Goal: Task Accomplishment & Management: Use online tool/utility

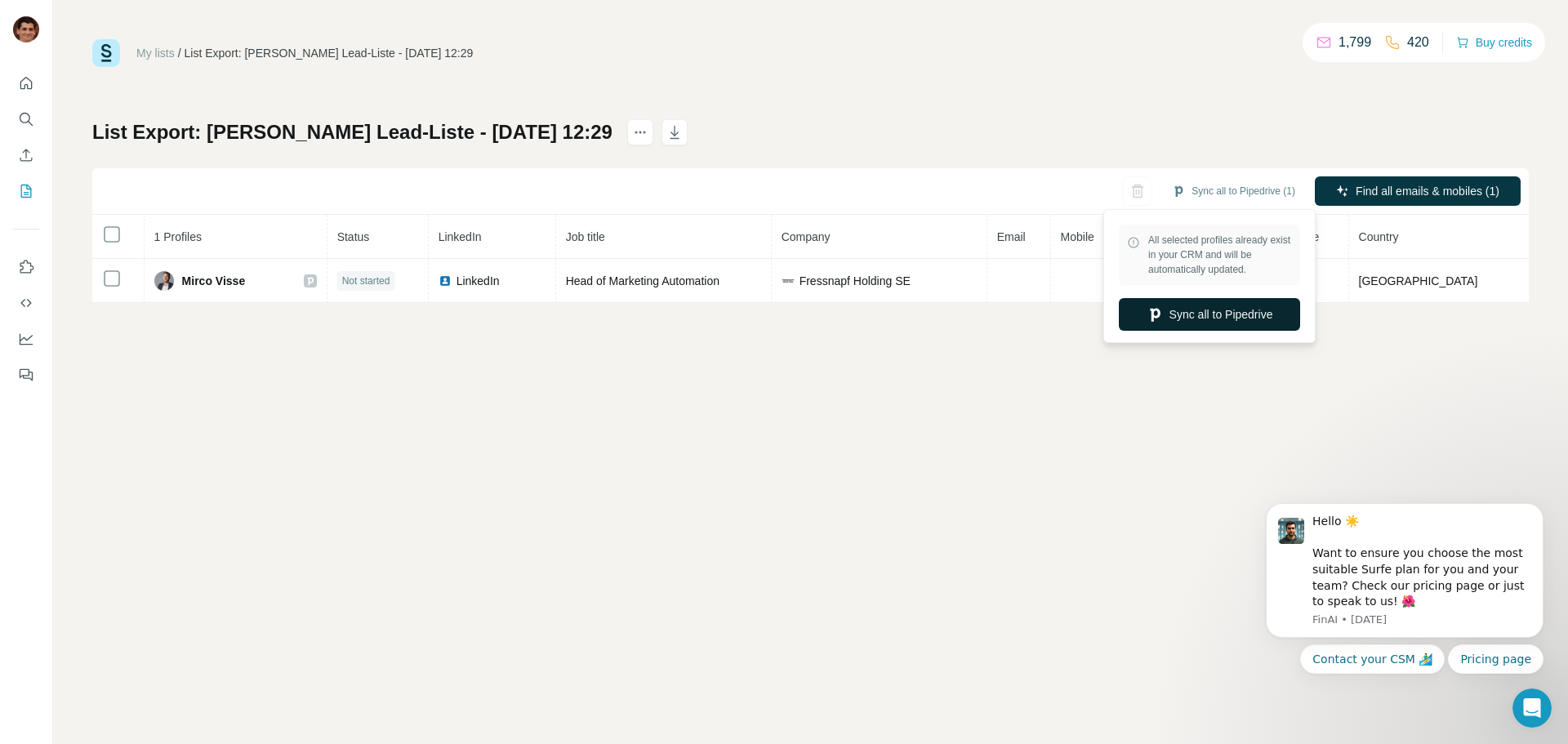
click at [1192, 315] on button "Sync all to Pipedrive" at bounding box center [1210, 315] width 182 height 33
click at [1238, 201] on button "Sync all to Pipedrive (1)" at bounding box center [1234, 192] width 146 height 25
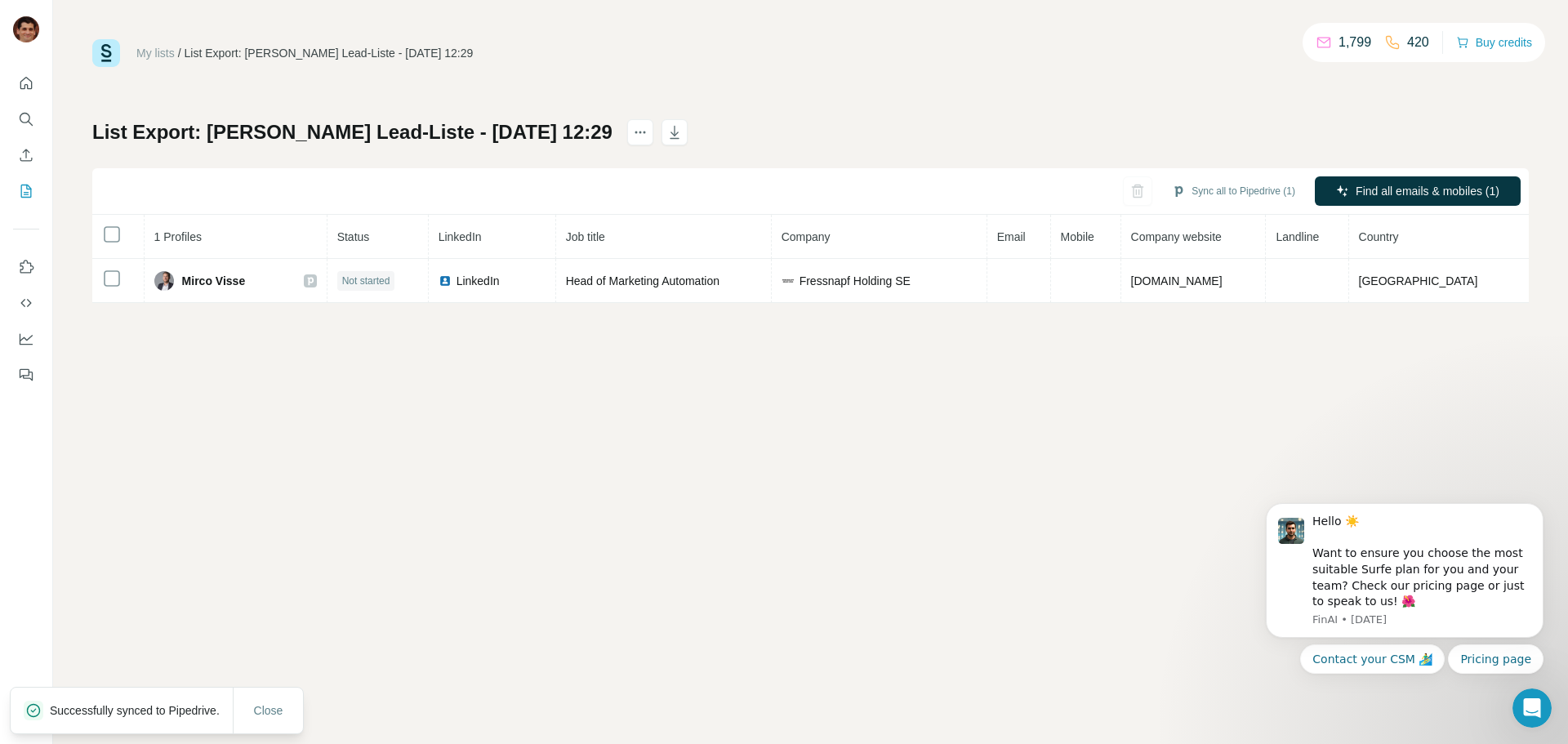
click at [1055, 400] on div "My lists / List Export: [PERSON_NAME] Lead-Liste - [DATE] 12:29 1,799 420 Buy c…" at bounding box center [811, 372] width 1515 height 744
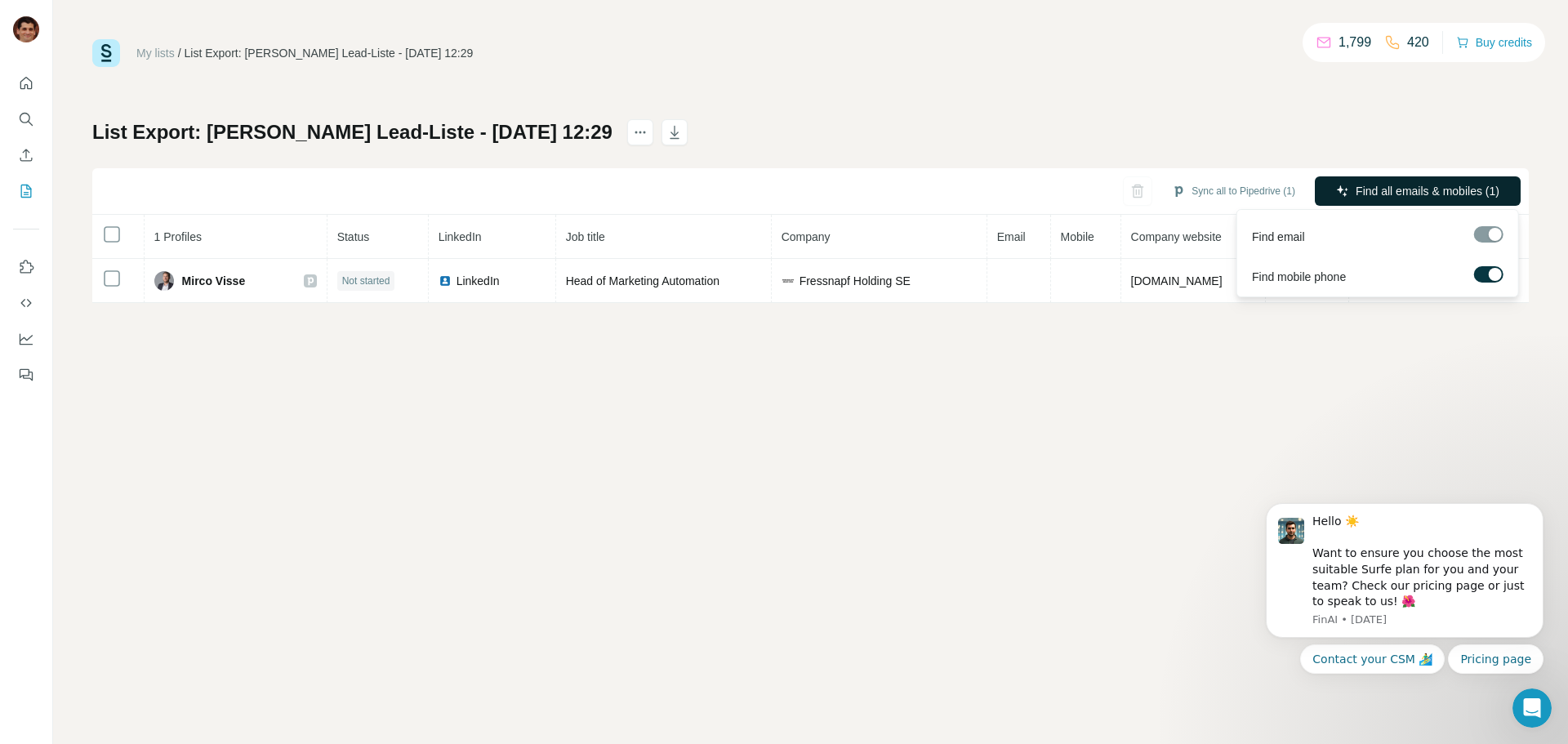
click at [1358, 192] on span "Find all emails & mobiles (1)" at bounding box center [1427, 192] width 144 height 16
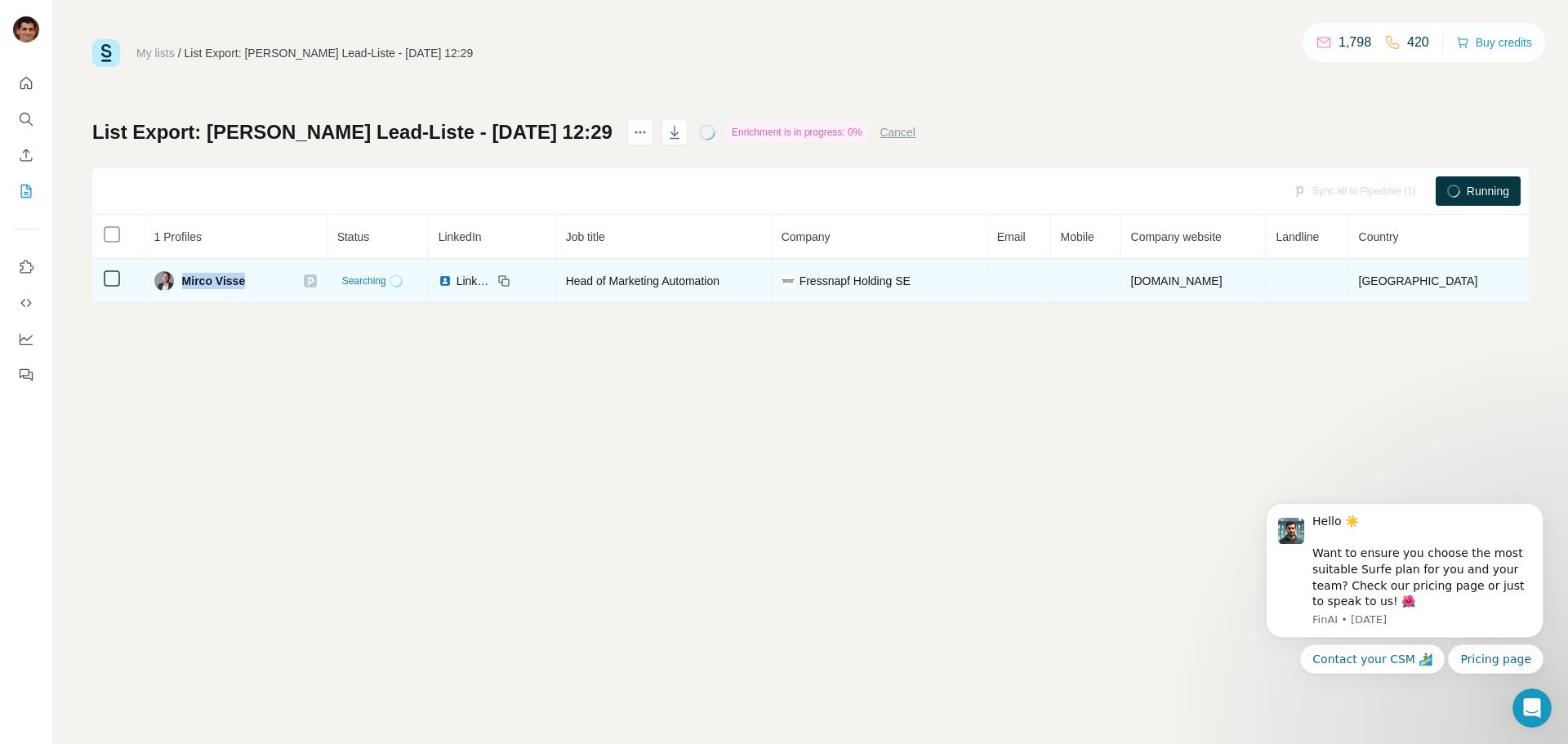
drag, startPoint x: 260, startPoint y: 278, endPoint x: 185, endPoint y: 280, distance: 75.0
click at [185, 280] on div "Mirco Visse" at bounding box center [236, 281] width 163 height 20
copy span "Mirco Visse"
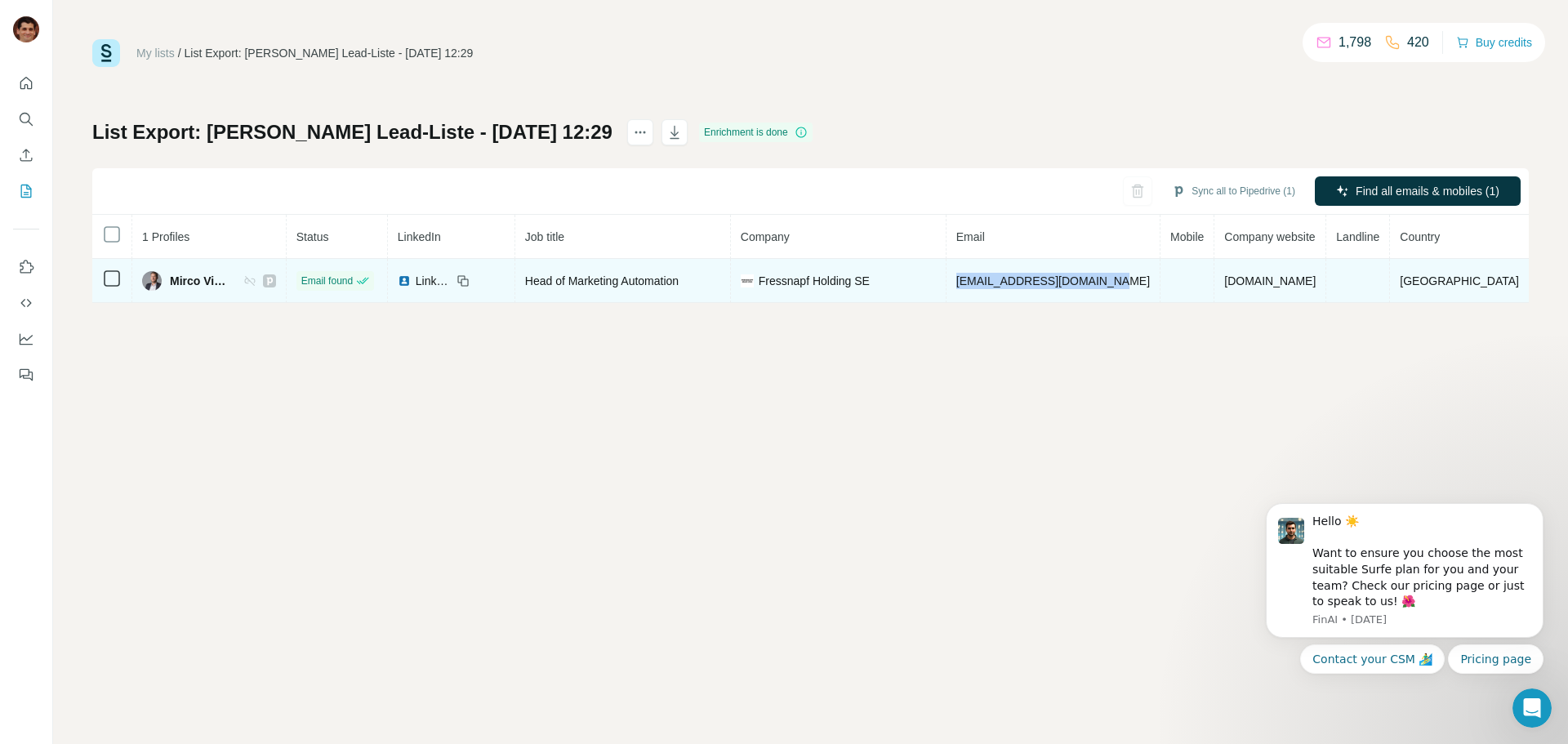
drag, startPoint x: 1160, startPoint y: 282, endPoint x: 994, endPoint y: 275, distance: 166.1
click at [994, 275] on td "[EMAIL_ADDRESS][DOMAIN_NAME]" at bounding box center [1054, 281] width 214 height 44
copy span "[EMAIL_ADDRESS][DOMAIN_NAME]"
